Goal: Task Accomplishment & Management: Use online tool/utility

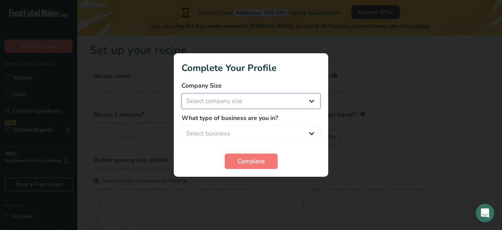
click at [236, 104] on select "Select company size Fewer than 10 Employees 10 to 50 Employees 51 to 500 Employ…" at bounding box center [250, 100] width 139 height 15
select select "1"
click at [181, 93] on select "Select company size Fewer than 10 Employees 10 to 50 Employees 51 to 500 Employ…" at bounding box center [250, 100] width 139 height 15
click at [239, 127] on select "Select business Packaged Food Manufacturer Restaurant & Cafe Bakery Meal Plans …" at bounding box center [250, 133] width 139 height 15
click at [258, 126] on select "Select business Packaged Food Manufacturer Restaurant & Cafe Bakery Meal Plans …" at bounding box center [250, 133] width 139 height 15
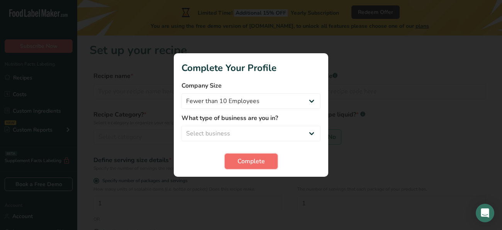
click at [260, 158] on span "Complete" at bounding box center [250, 161] width 27 height 9
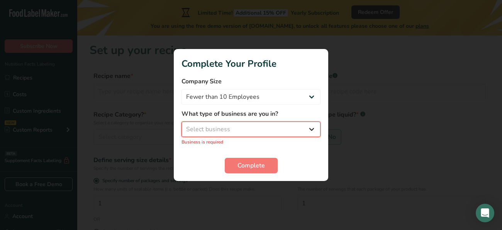
click at [239, 124] on select "Select business Packaged Food Manufacturer Restaurant & Cafe Bakery Meal Plans …" at bounding box center [250, 129] width 139 height 15
select select "8"
click at [181, 125] on select "Select business Packaged Food Manufacturer Restaurant & Cafe Bakery Meal Plans …" at bounding box center [250, 129] width 139 height 15
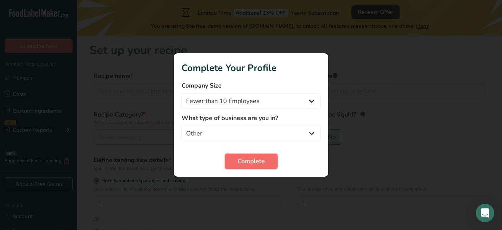
click at [240, 158] on span "Complete" at bounding box center [250, 161] width 27 height 9
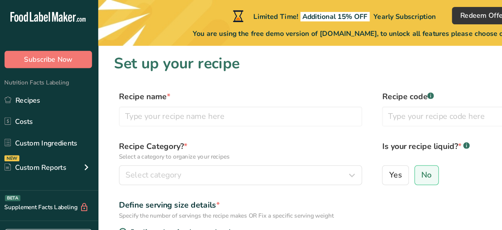
scroll to position [1, 0]
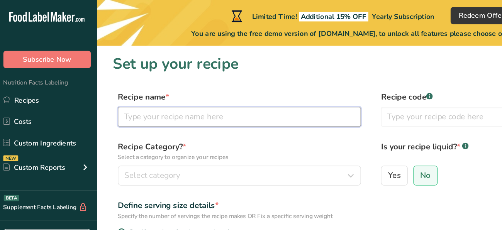
click at [196, 84] on input "text" at bounding box center [187, 90] width 188 height 15
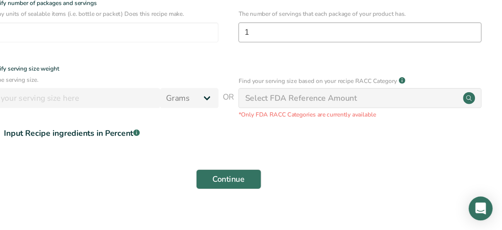
scroll to position [137, 0]
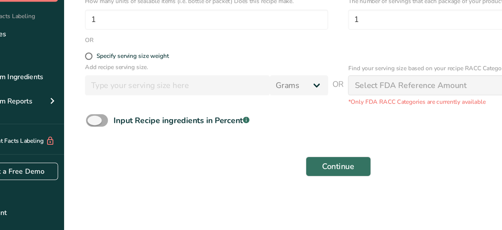
click at [101, 145] on span at bounding box center [102, 145] width 17 height 10
click at [99, 145] on input "Input Recipe ingredients in Percent .a-a{fill:#347362;}.b-a{fill:#fff;}" at bounding box center [96, 144] width 5 height 5
checkbox input "true"
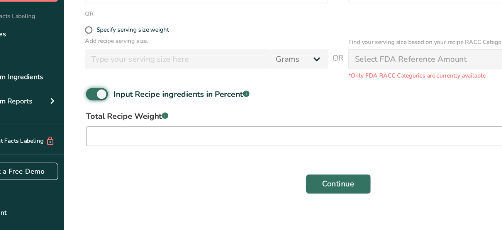
scroll to position [171, 0]
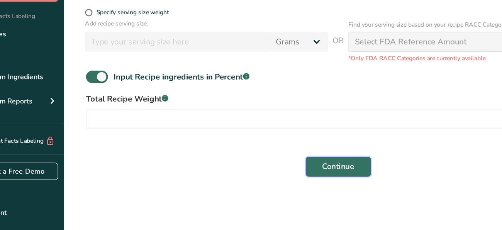
click at [309, 188] on button "Continue" at bounding box center [289, 180] width 51 height 15
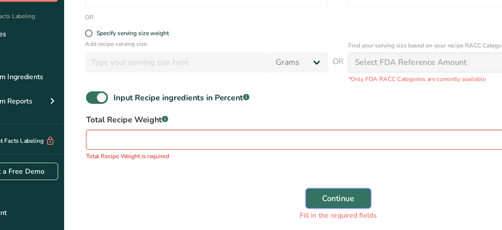
scroll to position [188, 0]
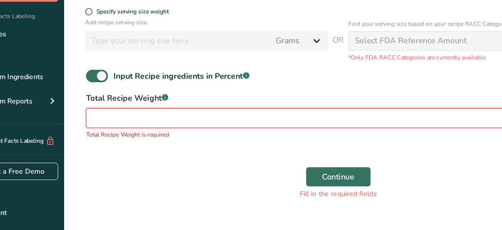
click at [240, 138] on input "number" at bounding box center [267, 142] width 346 height 15
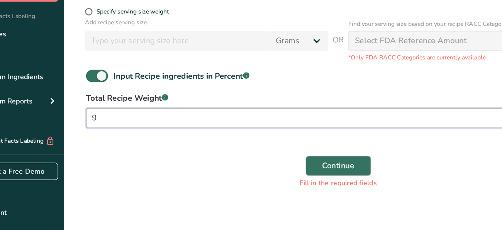
type input "9"
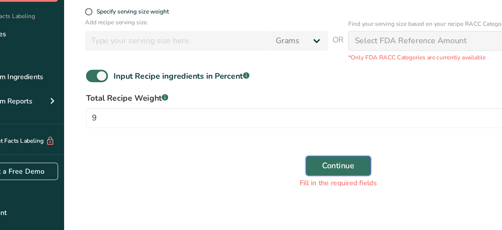
click at [287, 176] on span "Continue" at bounding box center [289, 179] width 25 height 9
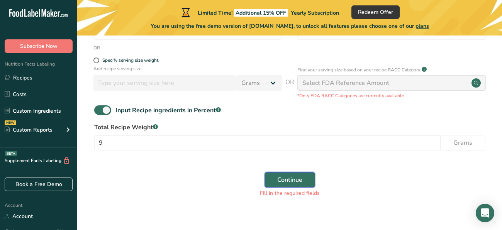
scroll to position [198, 0]
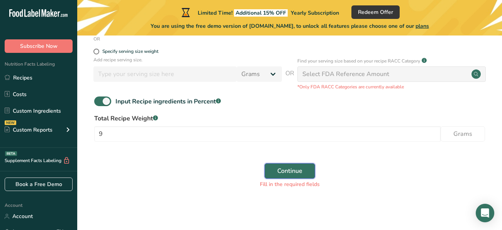
click at [283, 172] on span "Continue" at bounding box center [289, 170] width 25 height 9
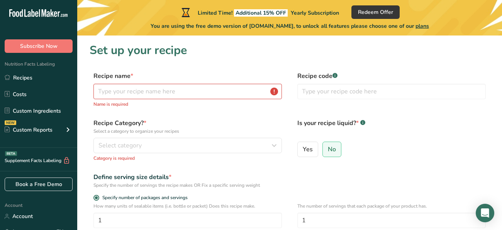
scroll to position [0, 0]
click at [170, 89] on input "text" at bounding box center [187, 90] width 188 height 15
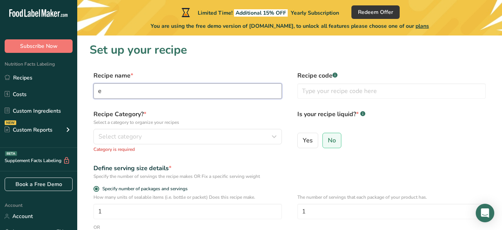
type input "e"
click at [202, 144] on div "Recipe Category? * Select a category to organize your recipes Select category S…" at bounding box center [187, 131] width 188 height 43
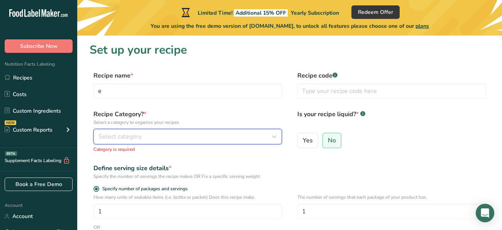
click at [198, 140] on div "Select category" at bounding box center [185, 136] width 174 height 9
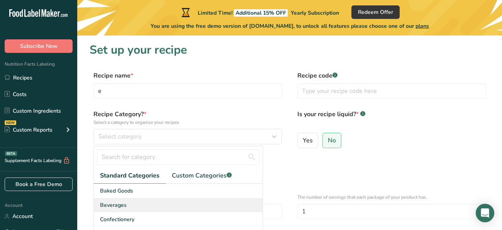
click at [127, 198] on div "Beverages" at bounding box center [178, 205] width 169 height 14
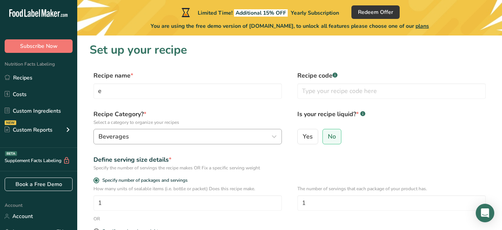
scroll to position [181, 0]
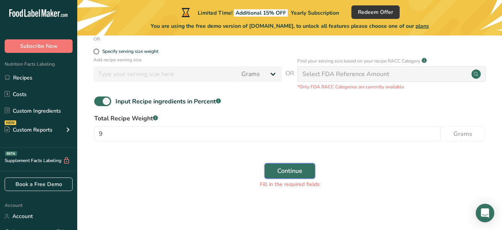
click at [285, 176] on button "Continue" at bounding box center [289, 170] width 51 height 15
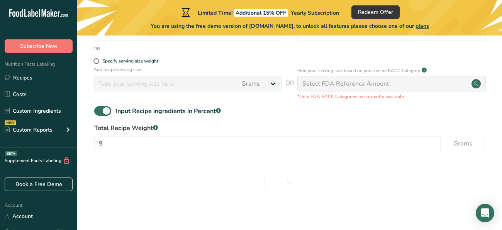
click at [284, 172] on div "Continue" at bounding box center [290, 180] width 400 height 25
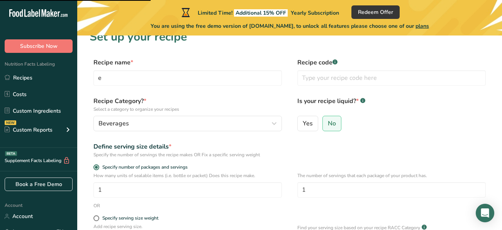
scroll to position [0, 0]
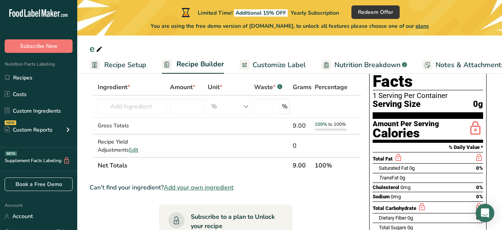
scroll to position [40, 0]
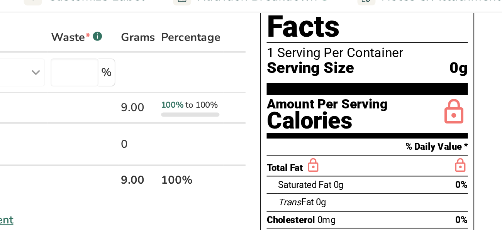
click at [395, 153] on icon at bounding box center [398, 158] width 8 height 10
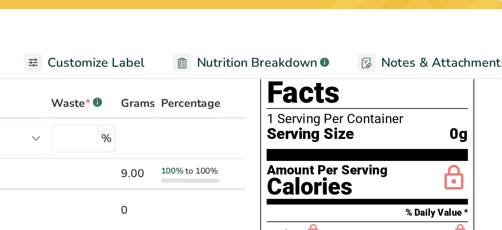
click at [437, 128] on div "Calories" at bounding box center [406, 133] width 66 height 11
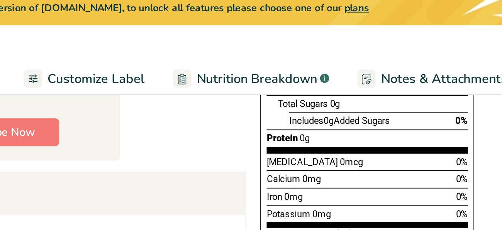
scroll to position [189, 0]
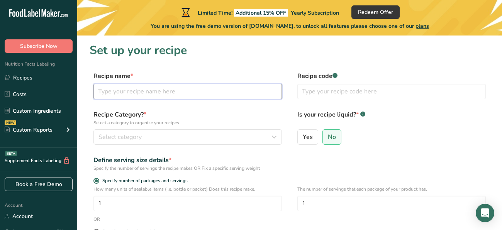
click at [160, 93] on input "text" at bounding box center [187, 91] width 188 height 15
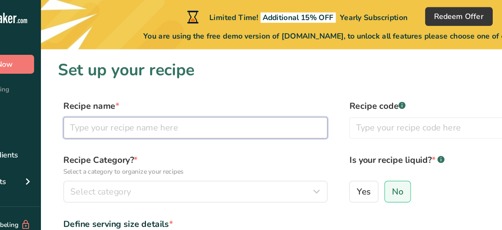
click at [138, 95] on input "text" at bounding box center [187, 91] width 188 height 15
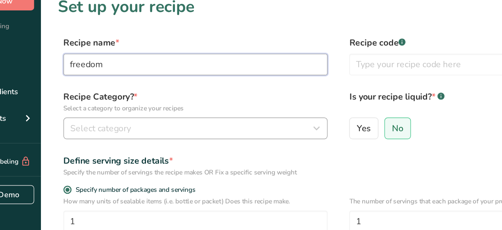
type input "freedom"
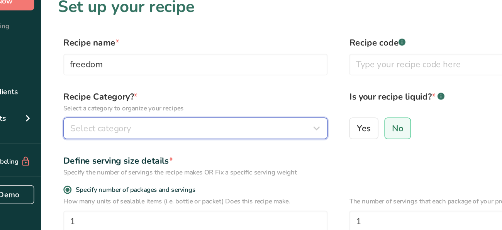
click at [126, 133] on span "Select category" at bounding box center [119, 136] width 43 height 9
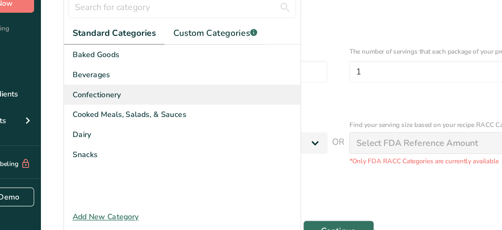
scroll to position [108, 0]
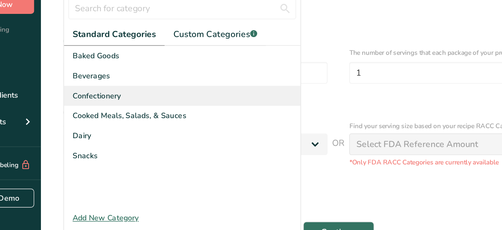
click at [146, 112] on div "Confectionery" at bounding box center [178, 111] width 169 height 14
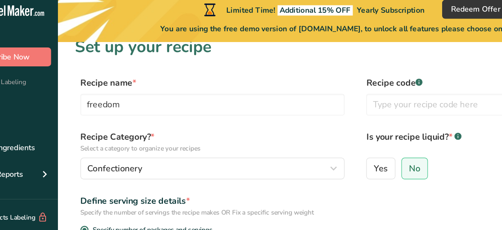
scroll to position [137, 0]
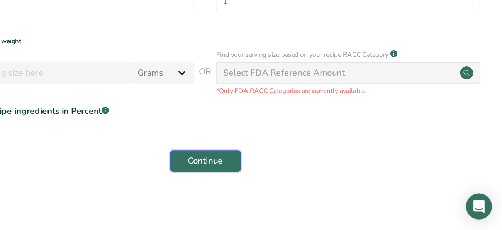
click at [279, 181] on span "Continue" at bounding box center [289, 180] width 25 height 9
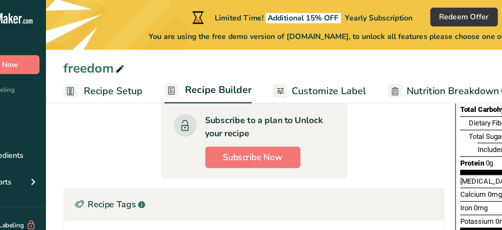
scroll to position [213, 0]
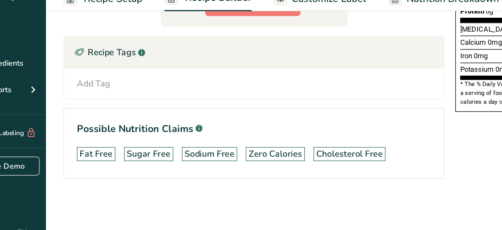
click at [136, 128] on div "Add Tag Standard Tags Custom Tags Source of Antioxidants Prebiotic Effect Sourc…" at bounding box center [225, 125] width 259 height 9
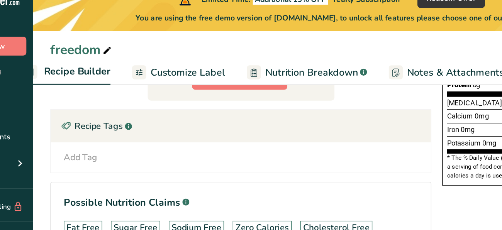
click at [178, 58] on link "Customize Label" at bounding box center [181, 64] width 66 height 17
click at [178, 63] on span "Customize Label" at bounding box center [187, 65] width 53 height 10
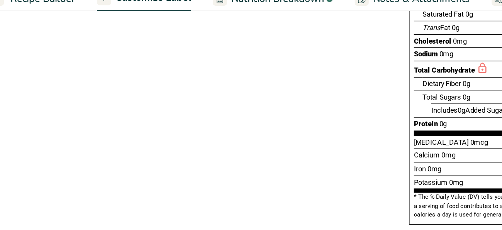
scroll to position [180, 0]
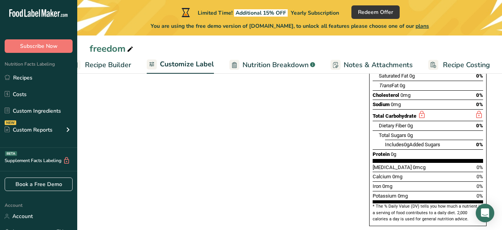
click at [404, 142] on span "Includes 0g Added Sugars" at bounding box center [412, 145] width 55 height 6
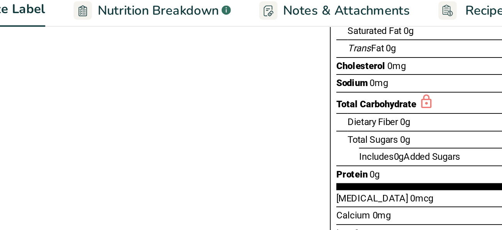
click at [416, 142] on span "Includes 0g Added Sugars" at bounding box center [412, 145] width 55 height 6
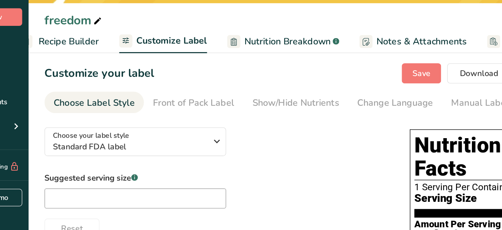
scroll to position [7, 0]
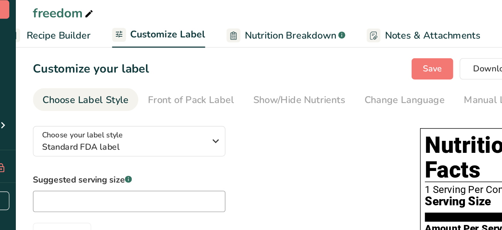
click at [118, 66] on span "Recipe Builder" at bounding box center [108, 65] width 46 height 10
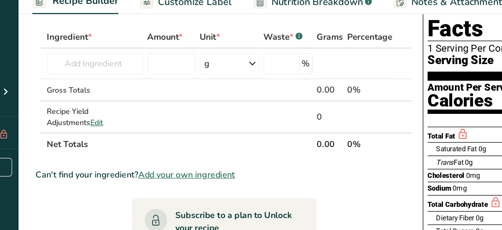
scroll to position [37, 0]
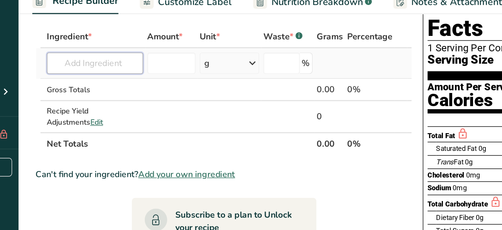
click at [128, 106] on input "text" at bounding box center [132, 109] width 69 height 15
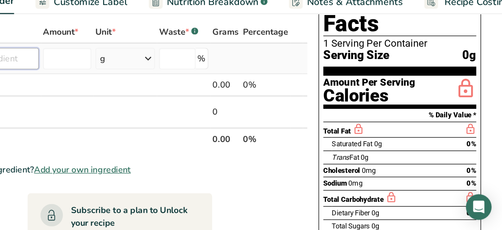
scroll to position [41, 0]
